Goal: Task Accomplishment & Management: Use online tool/utility

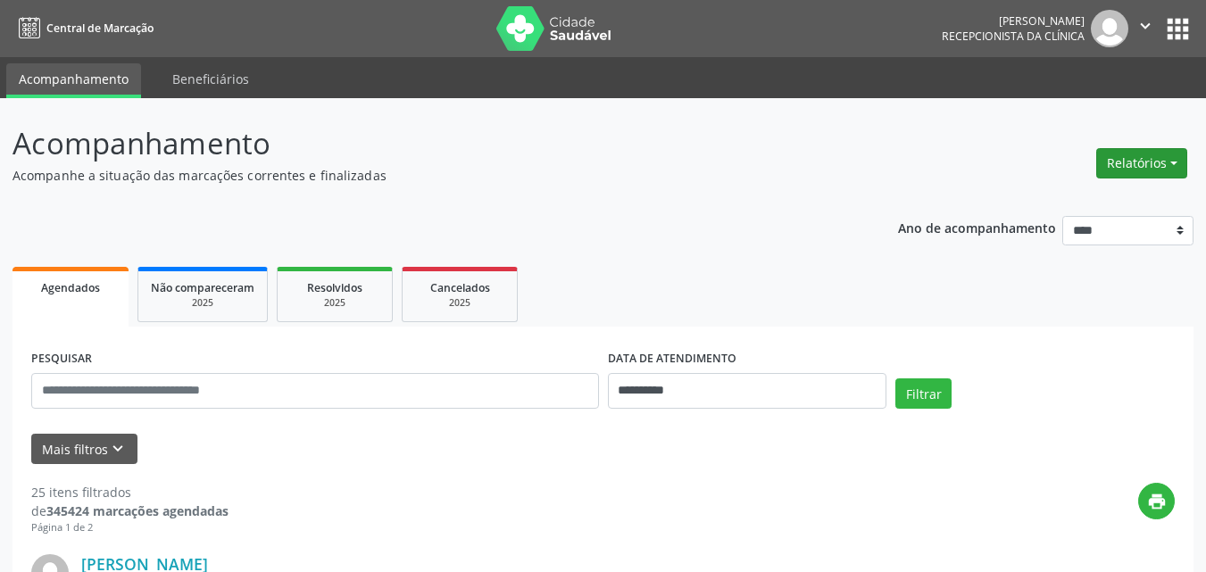
click at [1129, 156] on button "Relatórios" at bounding box center [1141, 163] width 91 height 30
click at [1087, 206] on link "Agendamentos" at bounding box center [1092, 201] width 192 height 25
select select "*"
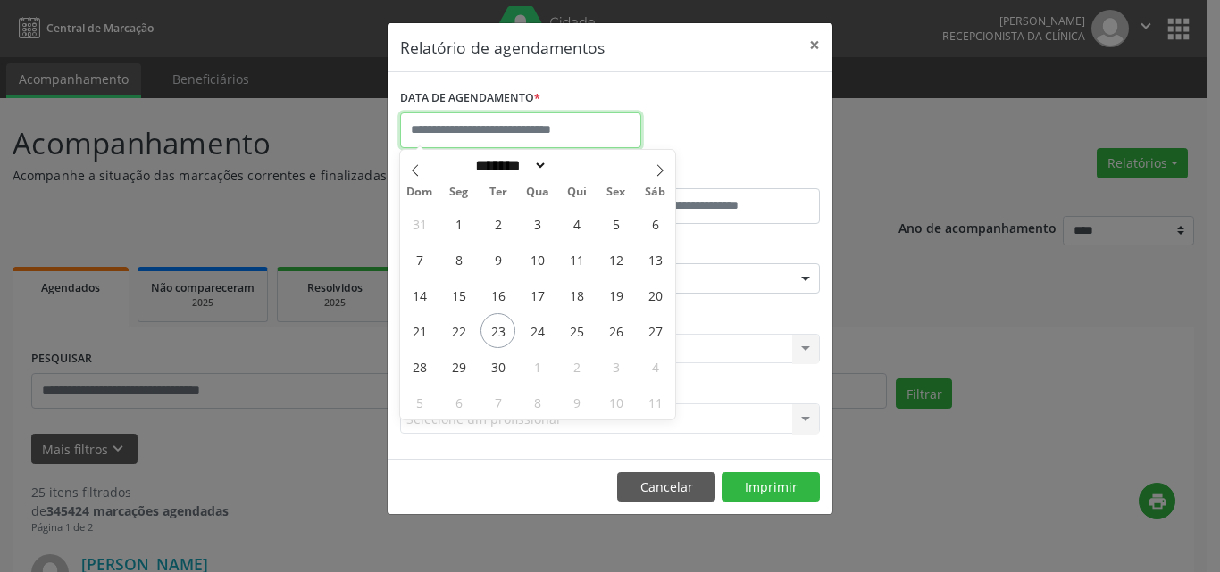
click at [510, 133] on input "text" at bounding box center [520, 130] width 241 height 36
click at [495, 335] on span "23" at bounding box center [497, 330] width 35 height 35
type input "**********"
click at [495, 335] on span "23" at bounding box center [497, 330] width 35 height 35
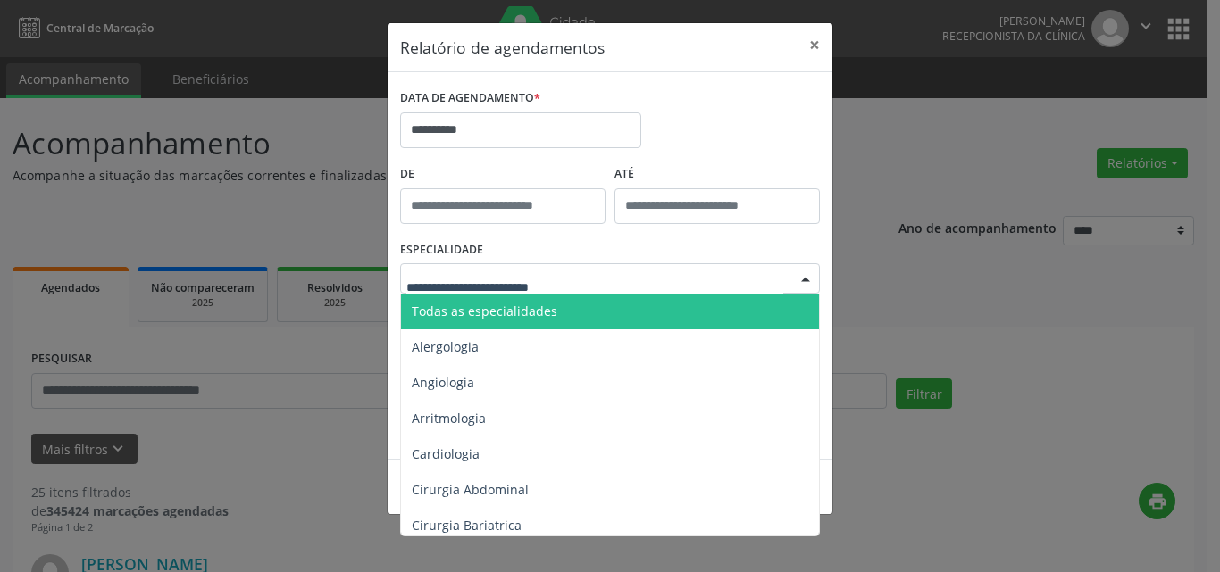
click at [470, 308] on span "Todas as especialidades" at bounding box center [485, 311] width 146 height 17
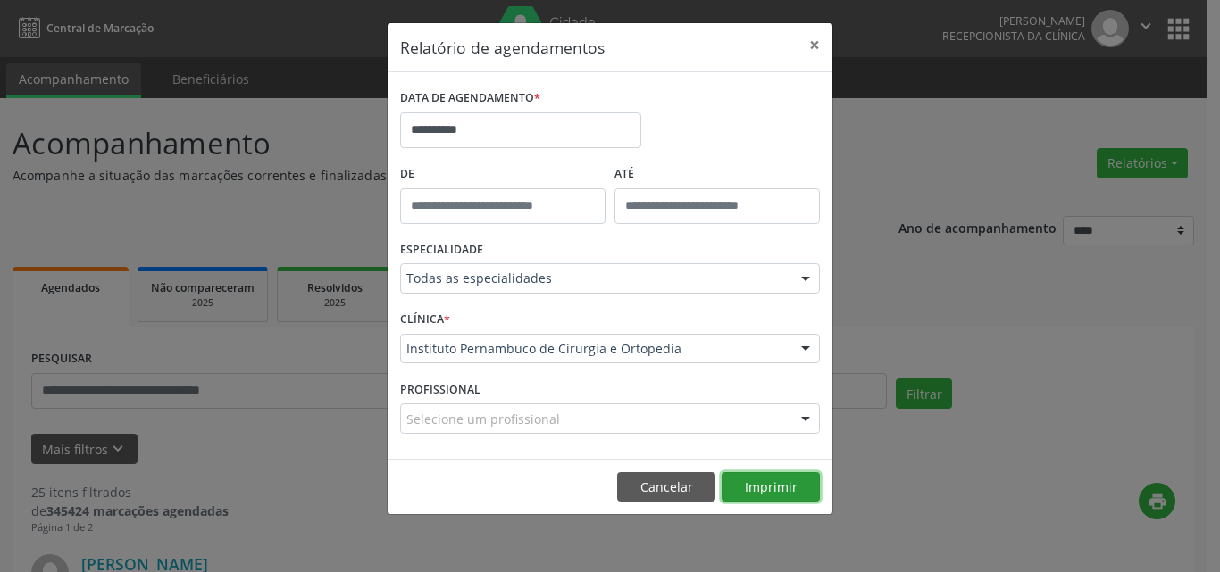
click at [775, 477] on button "Imprimir" at bounding box center [770, 487] width 98 height 30
